Goal: Transaction & Acquisition: Purchase product/service

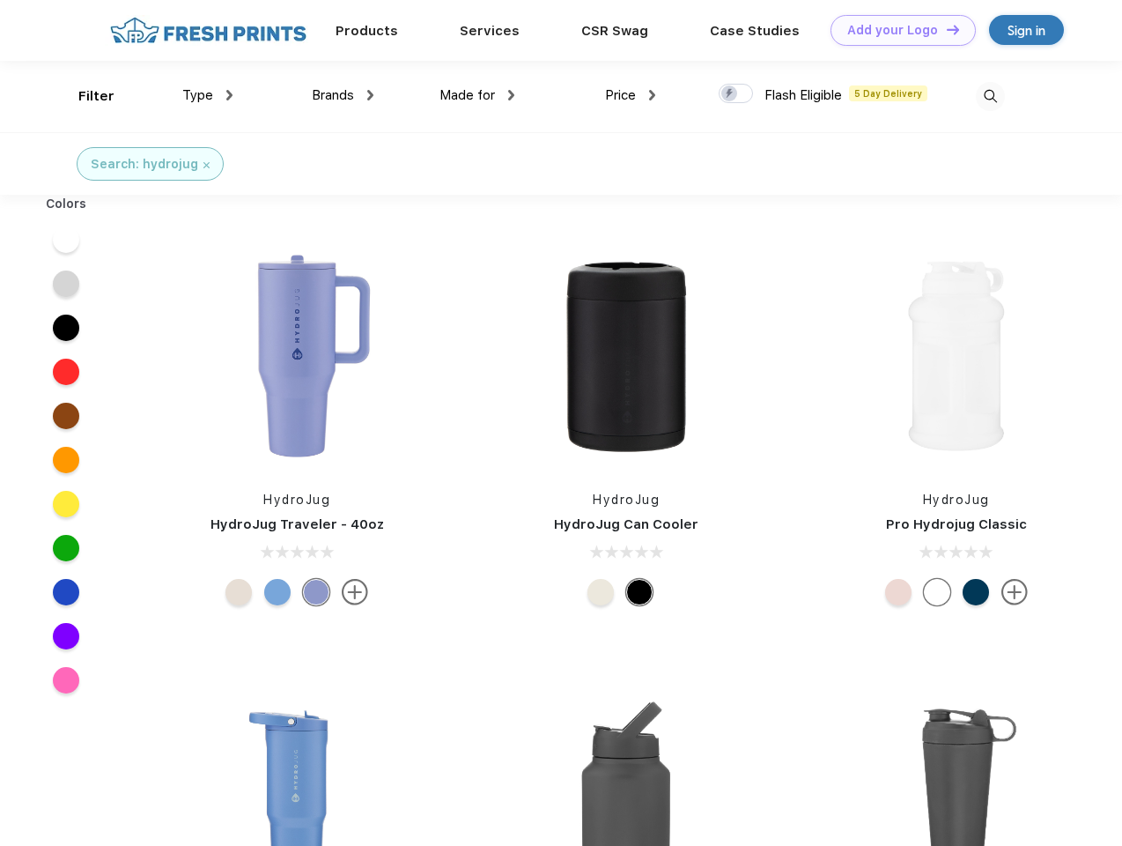
click at [897, 30] on link "Add your Logo Design Tool" at bounding box center [903, 30] width 145 height 31
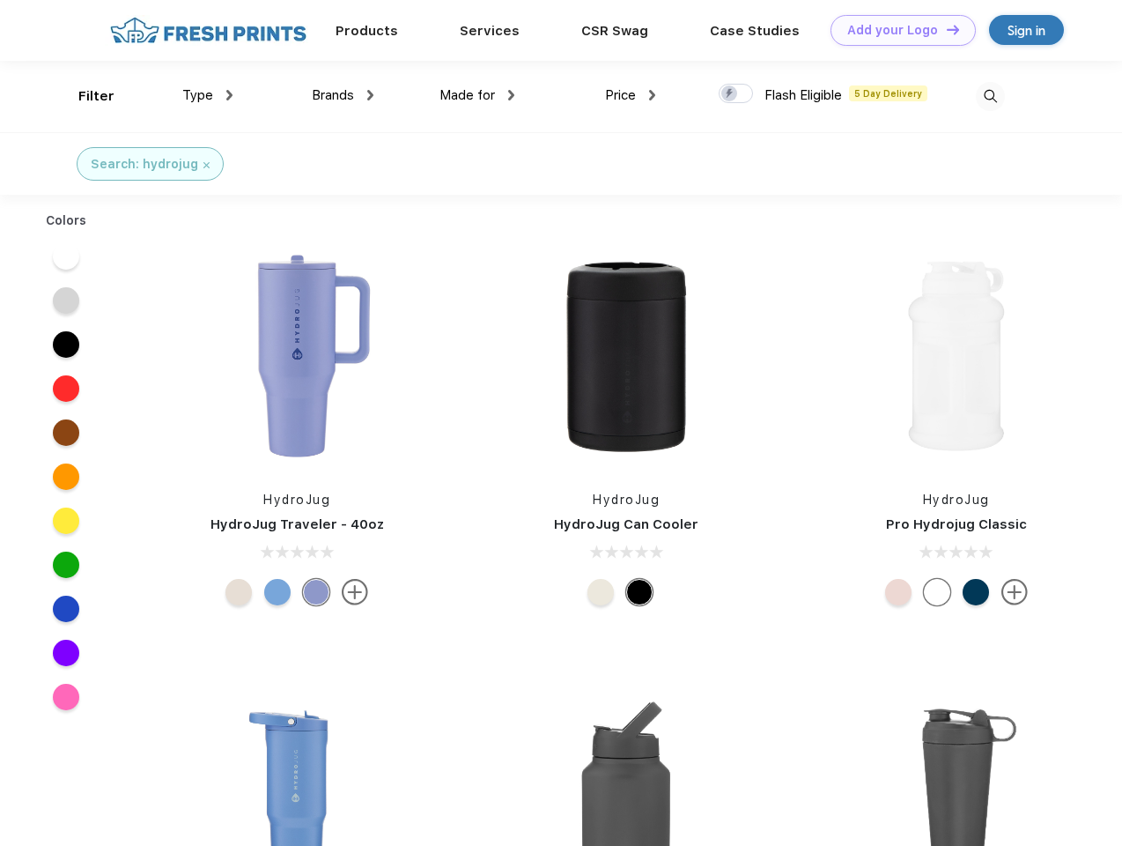
click at [0, 0] on div "Design Tool" at bounding box center [0, 0] width 0 height 0
click at [945, 29] on link "Add your Logo Design Tool" at bounding box center [903, 30] width 145 height 31
click at [85, 96] on div "Filter" at bounding box center [96, 96] width 36 height 20
click at [208, 95] on span "Type" at bounding box center [197, 95] width 31 height 16
click at [343, 95] on span "Brands" at bounding box center [333, 95] width 42 height 16
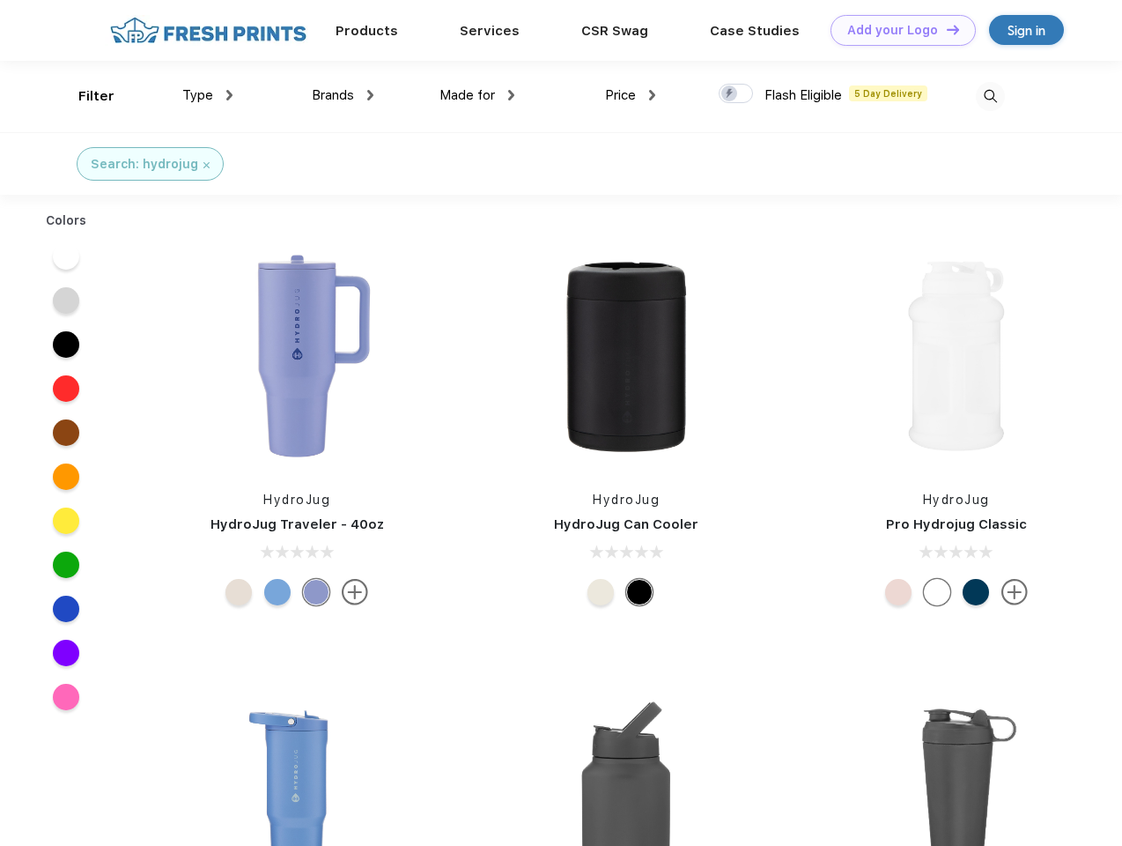
click at [477, 95] on span "Made for" at bounding box center [467, 95] width 55 height 16
click at [631, 95] on span "Price" at bounding box center [620, 95] width 31 height 16
click at [736, 94] on div at bounding box center [736, 93] width 34 height 19
click at [730, 94] on input "checkbox" at bounding box center [724, 88] width 11 height 11
click at [990, 96] on img at bounding box center [990, 96] width 29 height 29
